Goal: Transaction & Acquisition: Purchase product/service

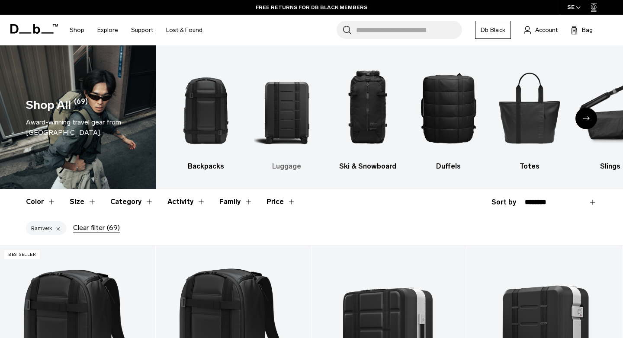
click at [291, 109] on img "2 / 10" at bounding box center [287, 107] width 66 height 99
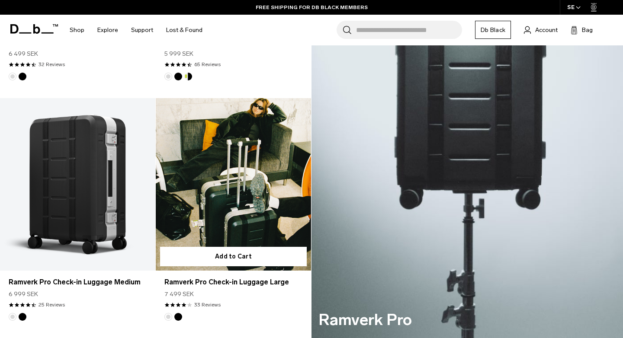
click at [240, 136] on link "Ramverk Pro Check-in Luggage Large" at bounding box center [233, 184] width 155 height 173
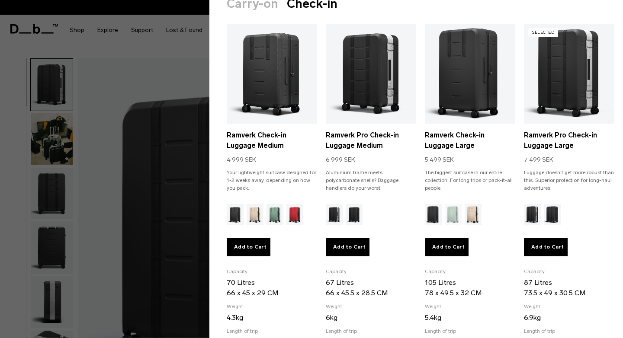
click at [154, 62] on div at bounding box center [311, 169] width 623 height 338
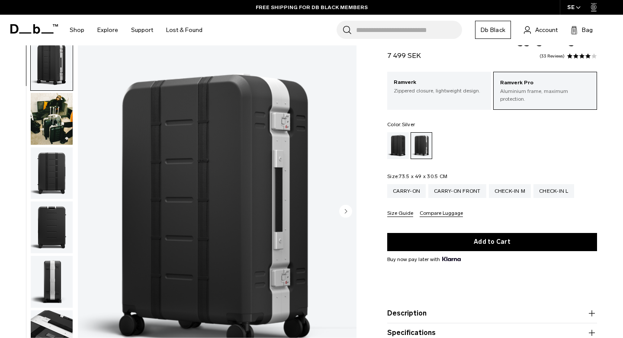
scroll to position [13, 0]
